Goal: Task Accomplishment & Management: Manage account settings

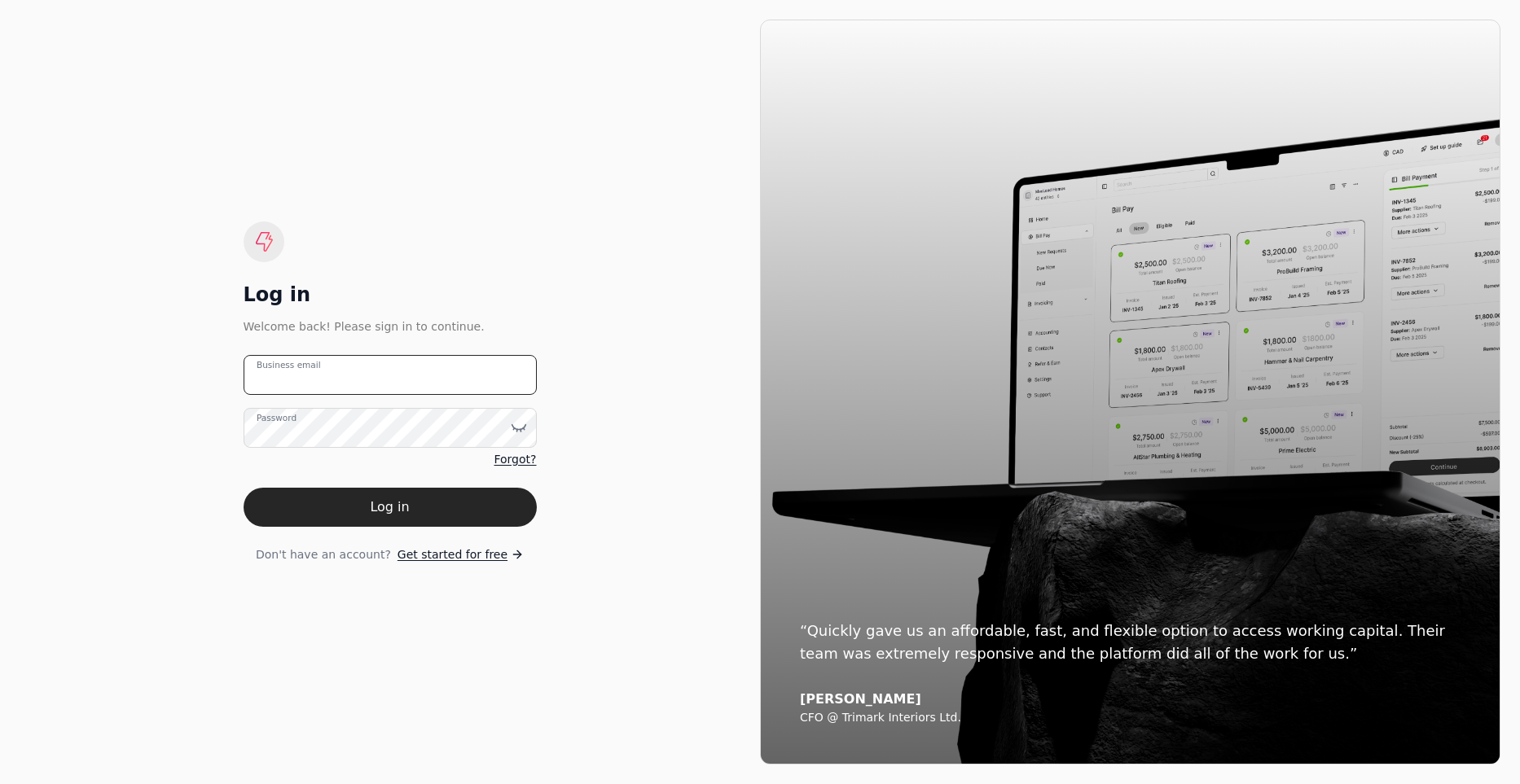
click at [379, 379] on email "Business email" at bounding box center [389, 375] width 293 height 40
type email "[PERSON_NAME][EMAIL_ADDRESS][DOMAIN_NAME]"
click at [243, 488] on button "Log in" at bounding box center [389, 507] width 293 height 39
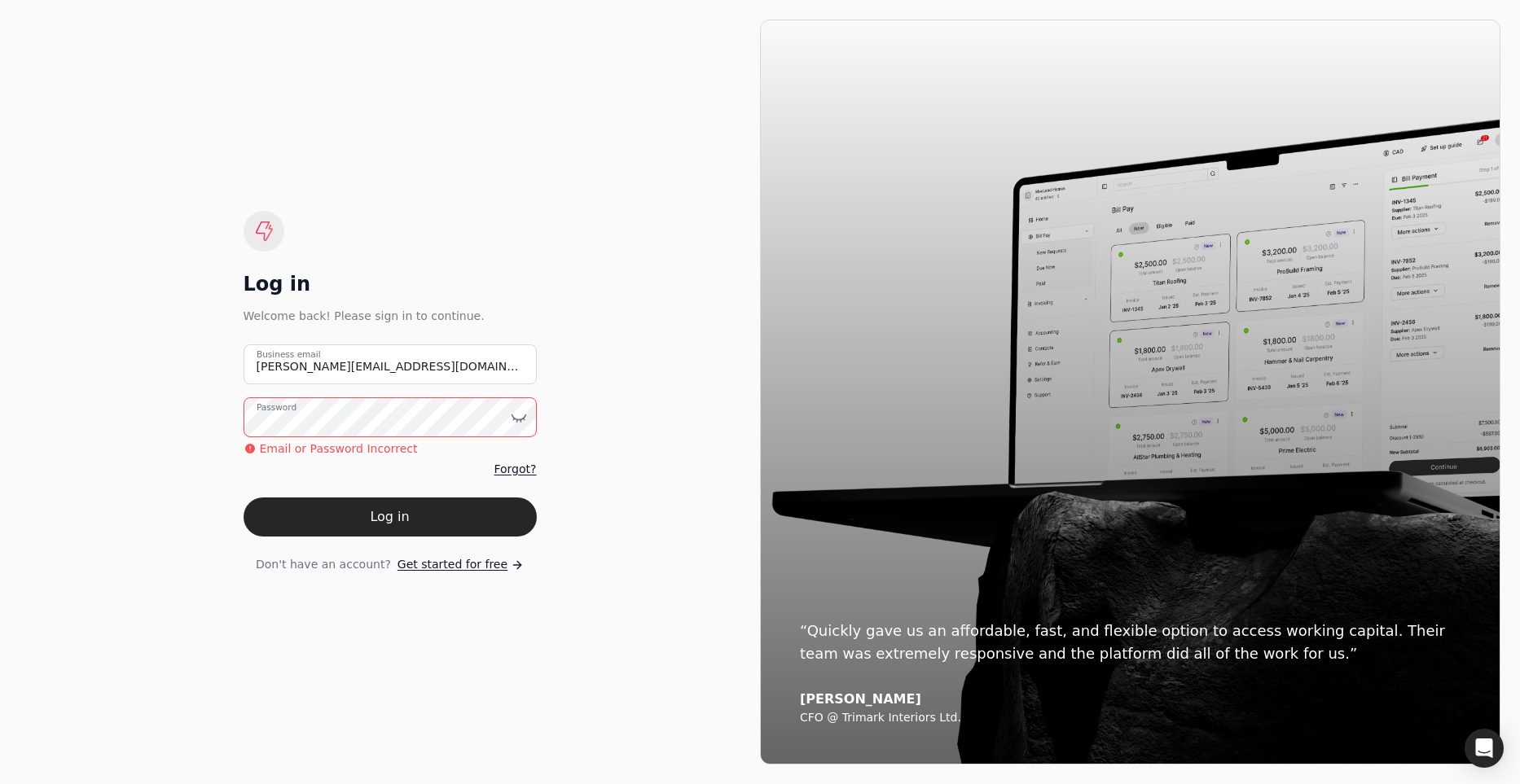
click at [0, 417] on html "Log in Welcome back! Please sign in to continue. [PERSON_NAME][EMAIL_ADDRESS][D…" at bounding box center [760, 392] width 1520 height 784
click at [243, 498] on button "Log in" at bounding box center [389, 517] width 293 height 39
click at [14, 382] on div "Log in Welcome back! Please sign in to continue. [PERSON_NAME][EMAIL_ADDRESS][D…" at bounding box center [760, 392] width 1520 height 784
click at [243, 498] on button "Log in" at bounding box center [389, 517] width 293 height 39
click at [524, 417] on icon at bounding box center [519, 418] width 16 height 16
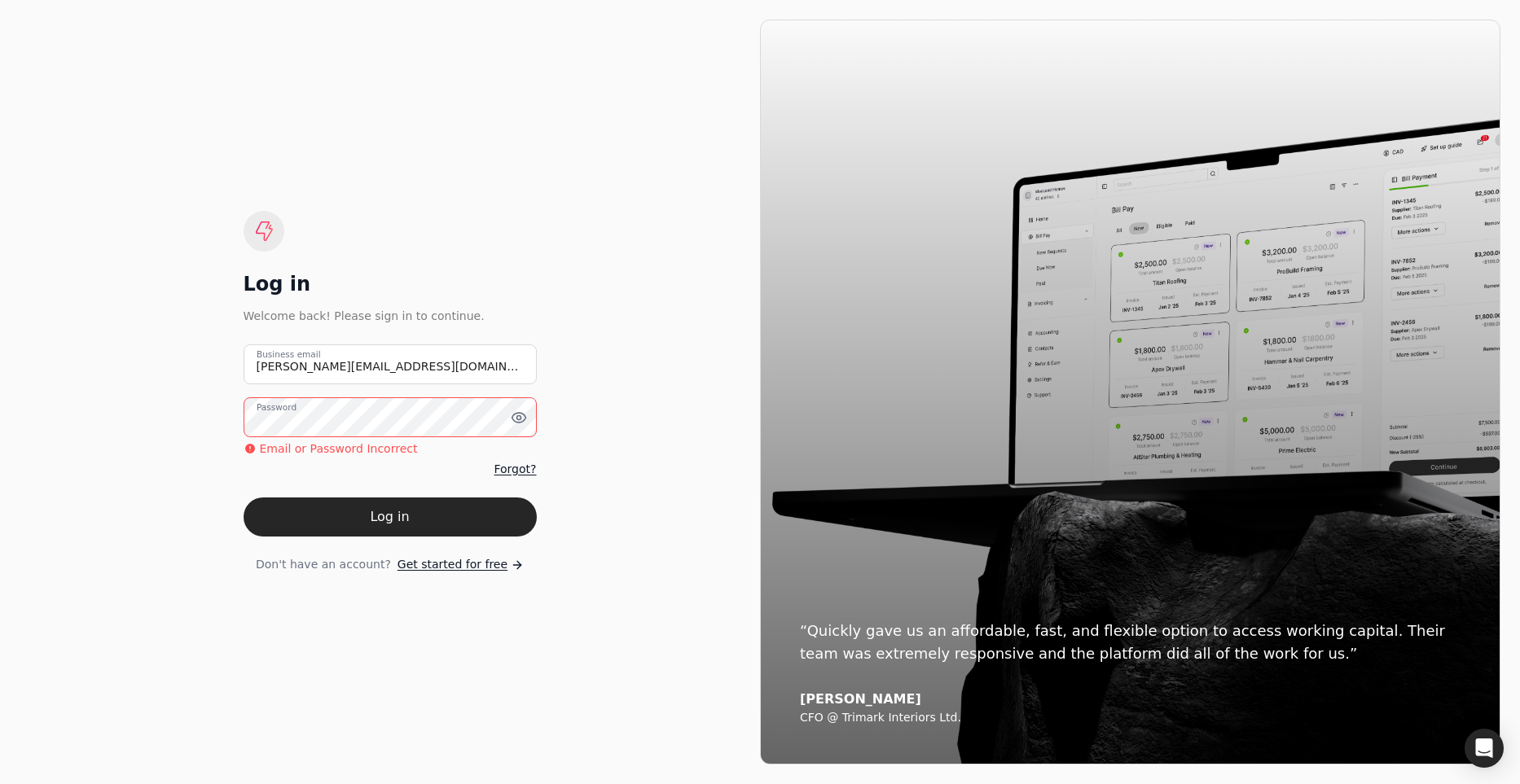
click at [40, 424] on div "Log in Welcome back! Please sign in to continue. [PERSON_NAME][EMAIL_ADDRESS][D…" at bounding box center [390, 392] width 740 height 745
click at [243, 498] on button "Log in" at bounding box center [389, 517] width 293 height 39
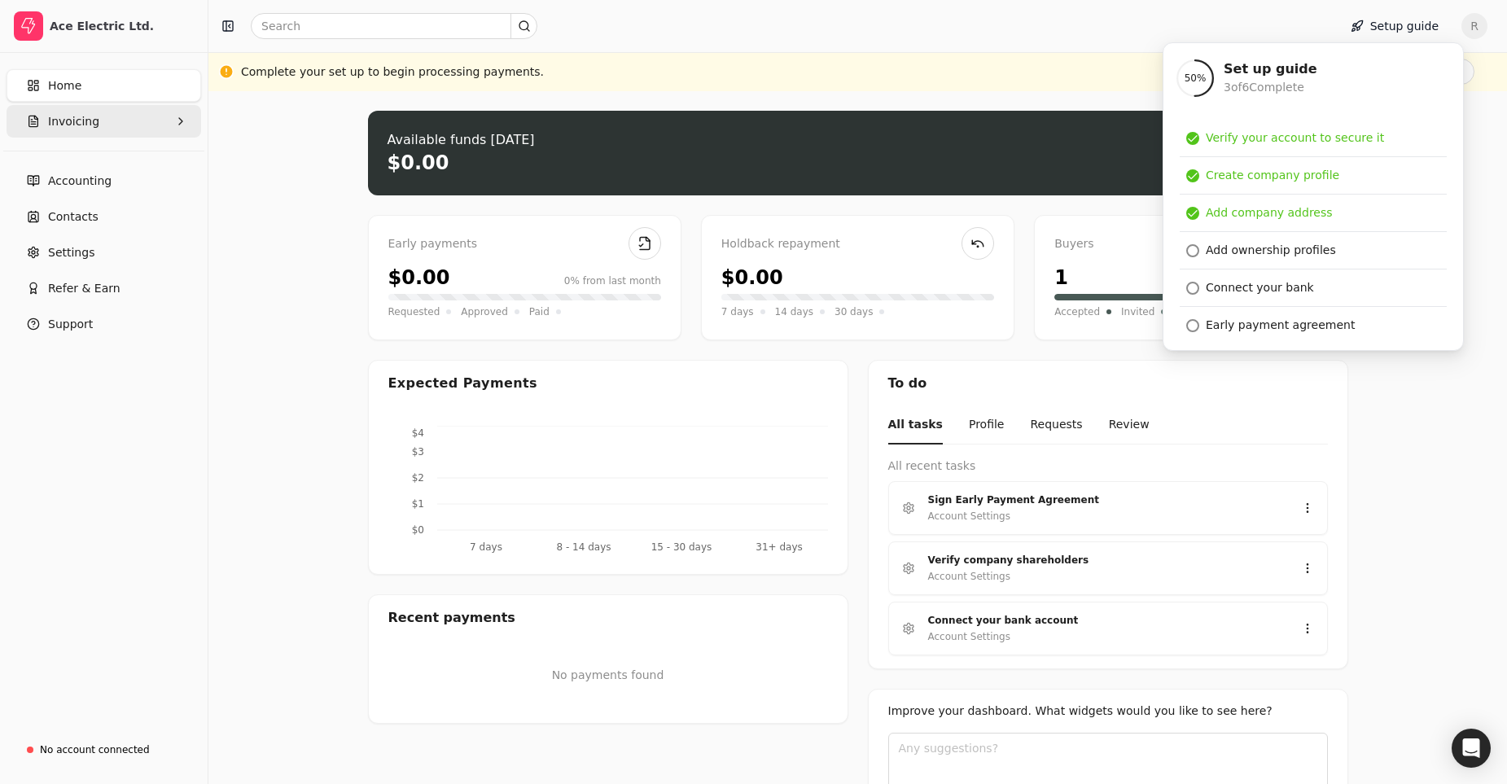
click at [76, 132] on button "Invoicing" at bounding box center [104, 121] width 195 height 33
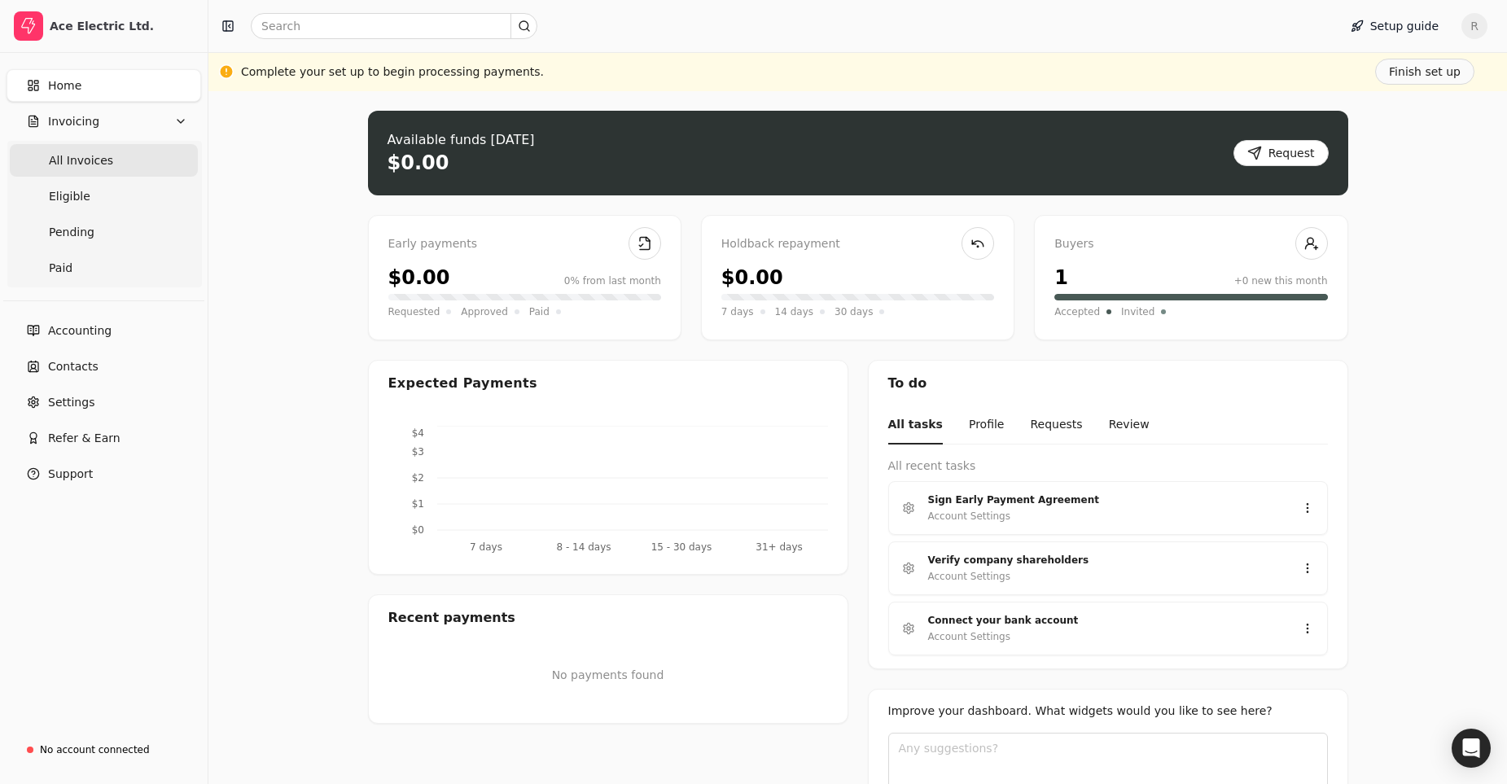
click at [81, 168] on span "All Invoices" at bounding box center [81, 160] width 64 height 17
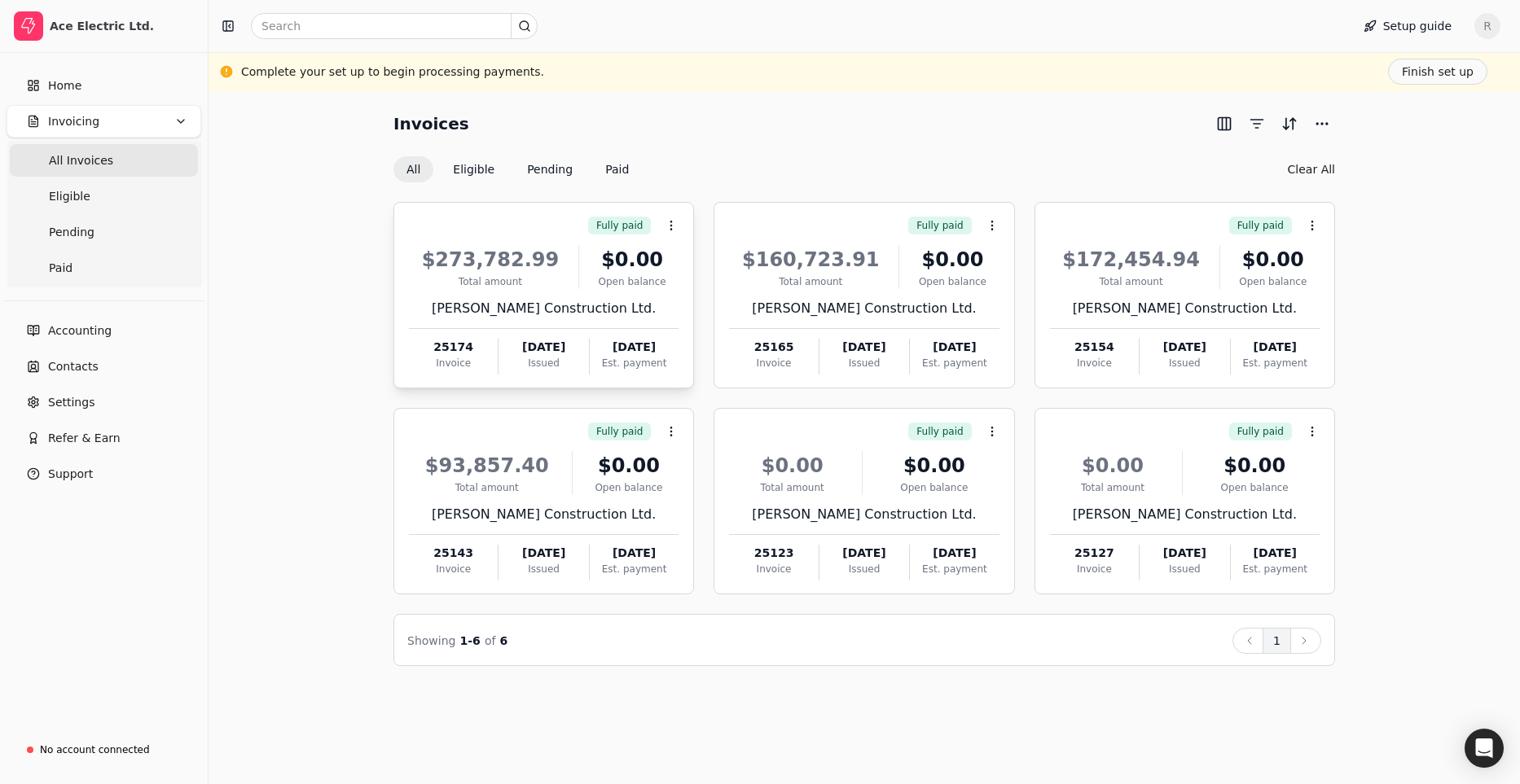
click at [533, 270] on div "$273,782.99" at bounding box center [490, 259] width 163 height 29
click at [719, 271] on li "Open" at bounding box center [750, 266] width 200 height 30
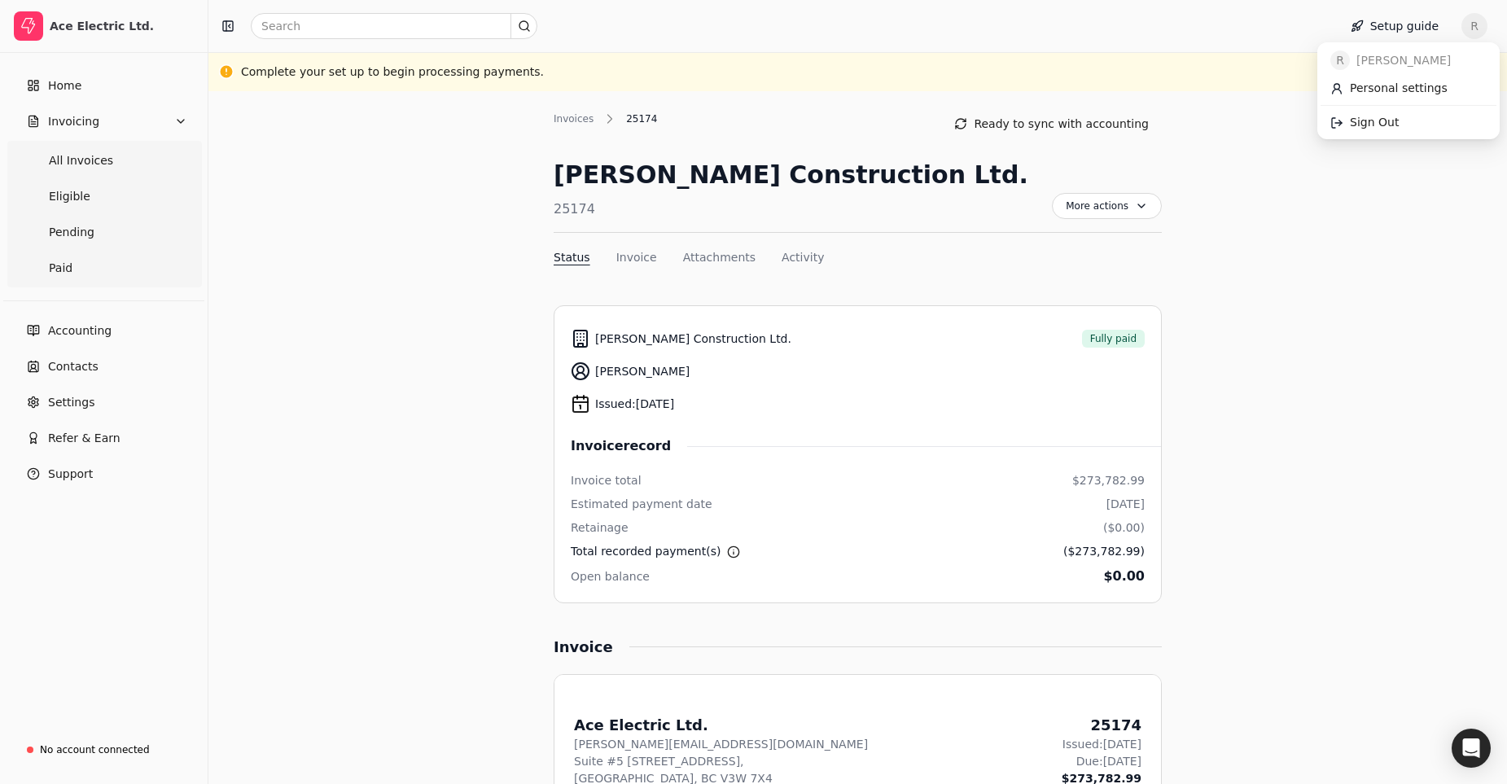
click at [1488, 33] on span "R" at bounding box center [1475, 26] width 26 height 26
click at [1412, 126] on link "Sign Out" at bounding box center [1409, 122] width 176 height 27
